Goal: Information Seeking & Learning: Understand process/instructions

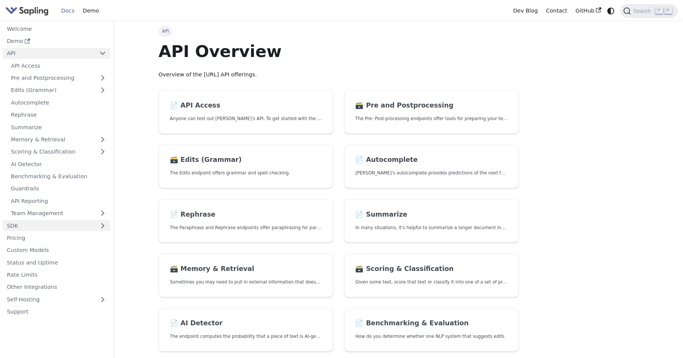
click at [32, 221] on link "SDK" at bounding box center [49, 225] width 92 height 11
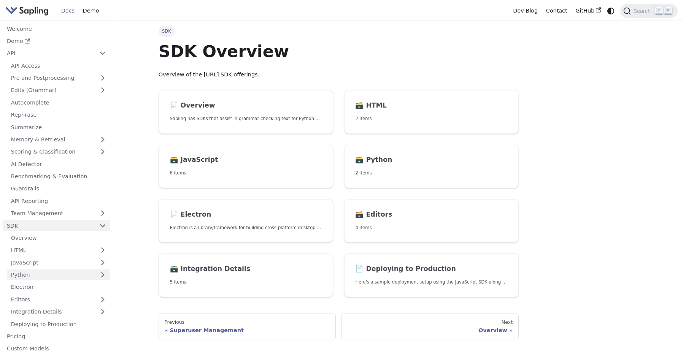
click at [33, 272] on link "Python" at bounding box center [58, 275] width 103 height 11
click at [37, 294] on link "Python Documentation" at bounding box center [60, 299] width 99 height 11
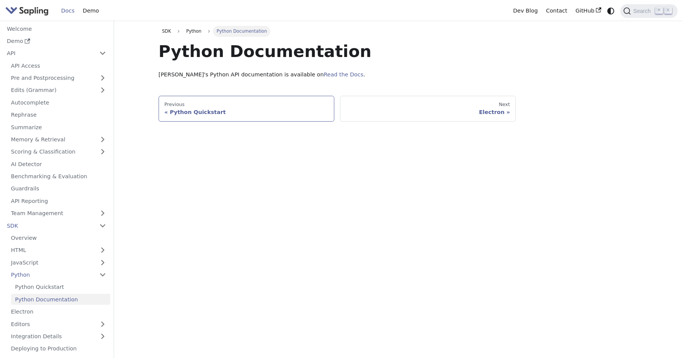
click at [250, 105] on div "Previous" at bounding box center [246, 105] width 164 height 6
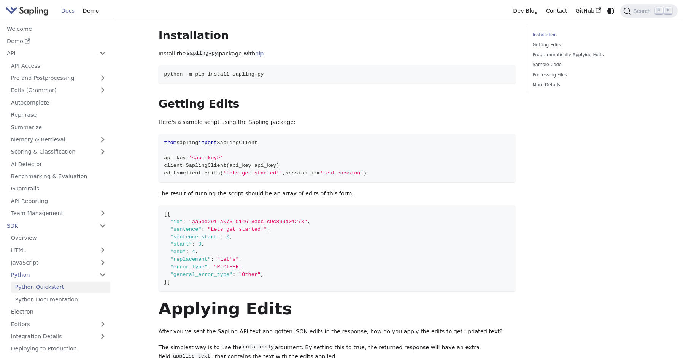
scroll to position [96, 0]
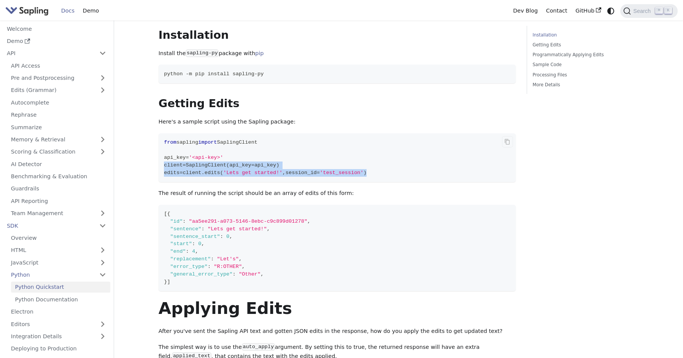
drag, startPoint x: 165, startPoint y: 163, endPoint x: 399, endPoint y: 175, distance: 234.6
click at [399, 175] on code "from sapling import SaplingClient api_key = '<api-key>' client = SaplingClient …" at bounding box center [338, 158] width 358 height 49
copy code "client = SaplingClient ( api_key = api_key ) edits = client . edits ( 'Lets get…"
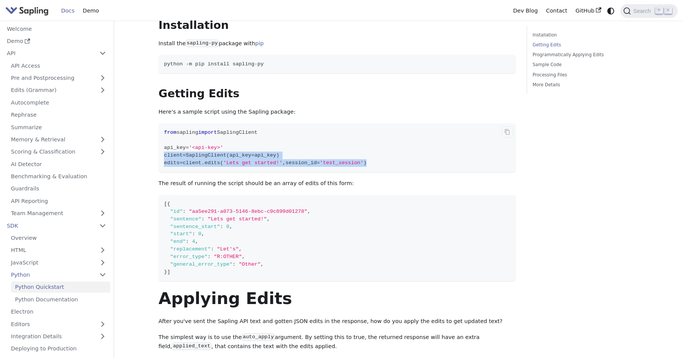
scroll to position [116, 0]
